Goal: Information Seeking & Learning: Understand process/instructions

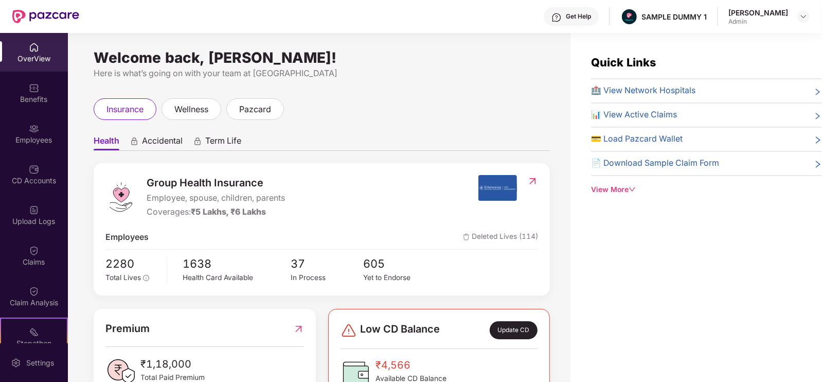
click at [749, 323] on div "Quick Links 🏥 View Network Hospitals 📊 View Active Claims 💳 Load Pazcard Wallet…" at bounding box center [697, 224] width 252 height 382
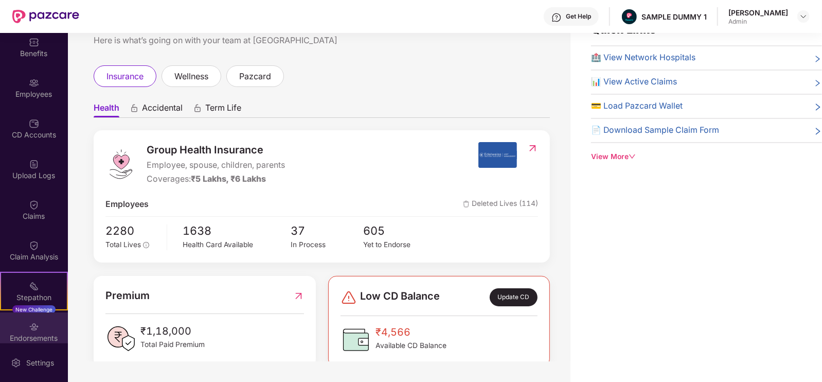
scroll to position [136, 0]
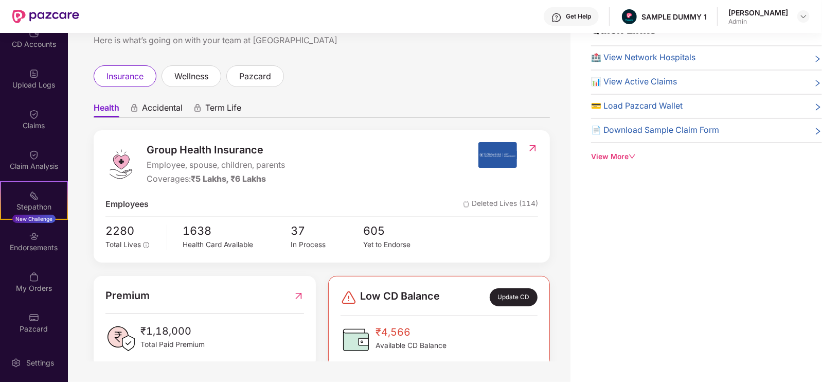
click at [586, 9] on div "Get Help" at bounding box center [571, 16] width 55 height 19
click at [350, 97] on ul "Health Accidental Term Life" at bounding box center [322, 107] width 456 height 21
click at [25, 121] on div "Claims" at bounding box center [34, 125] width 68 height 10
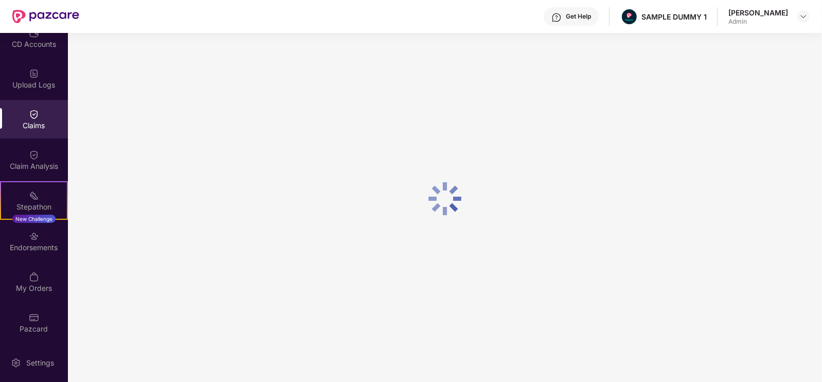
scroll to position [0, 0]
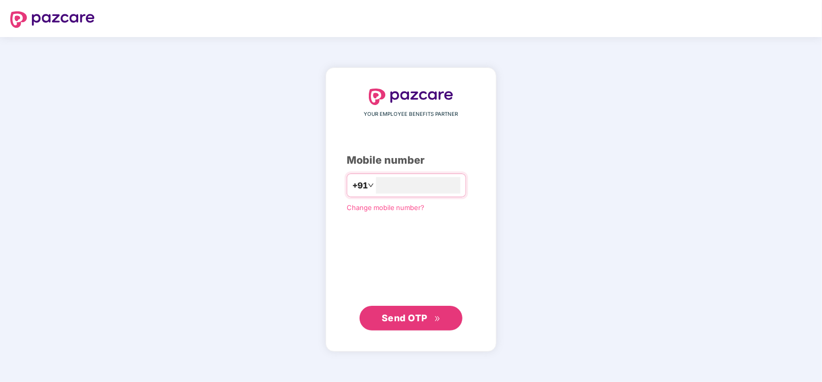
type input "**********"
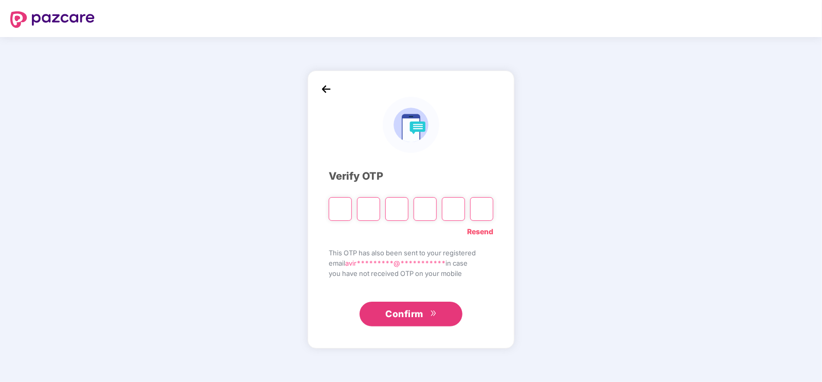
type input "*"
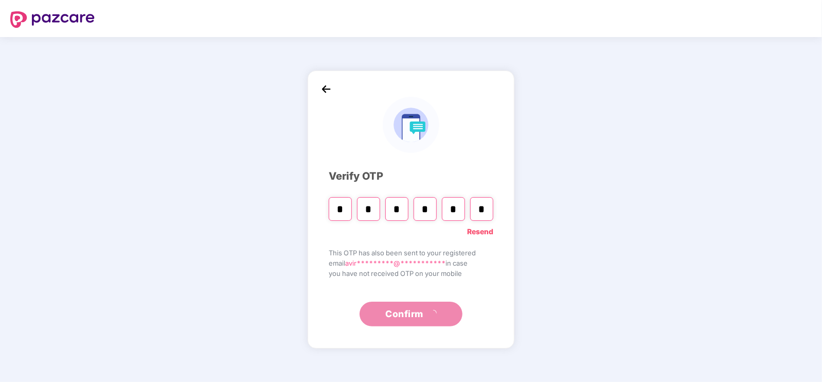
type input "*"
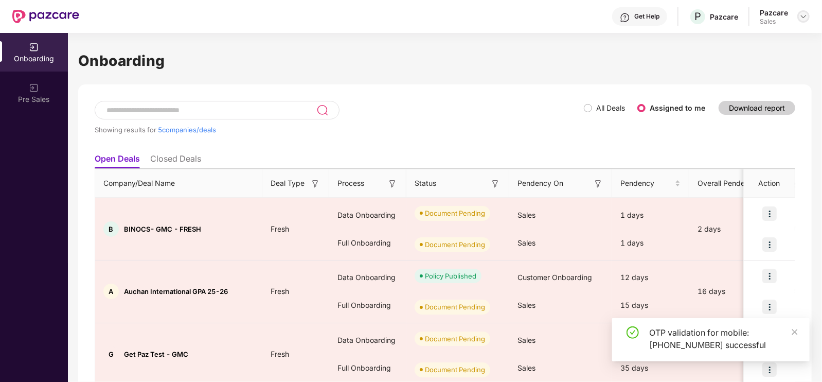
click at [806, 20] on img at bounding box center [804, 16] width 8 height 8
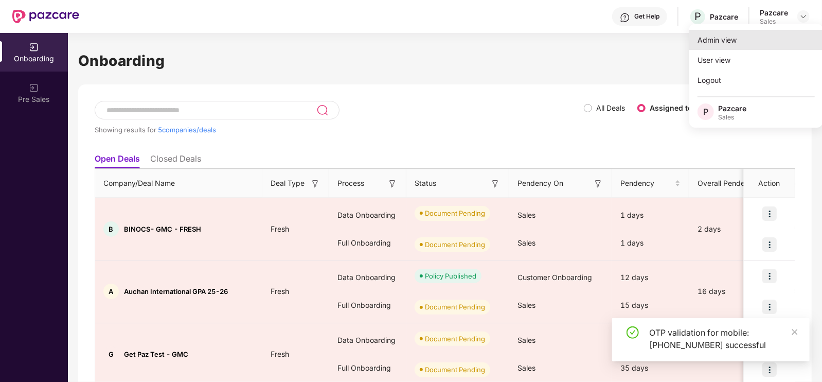
click at [709, 40] on div "Admin view" at bounding box center [757, 40] width 134 height 20
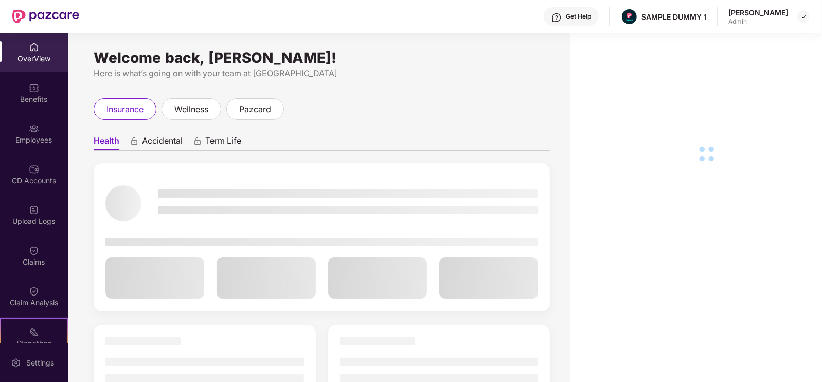
click at [593, 22] on div "Get Help" at bounding box center [571, 16] width 55 height 19
